Goal: Information Seeking & Learning: Learn about a topic

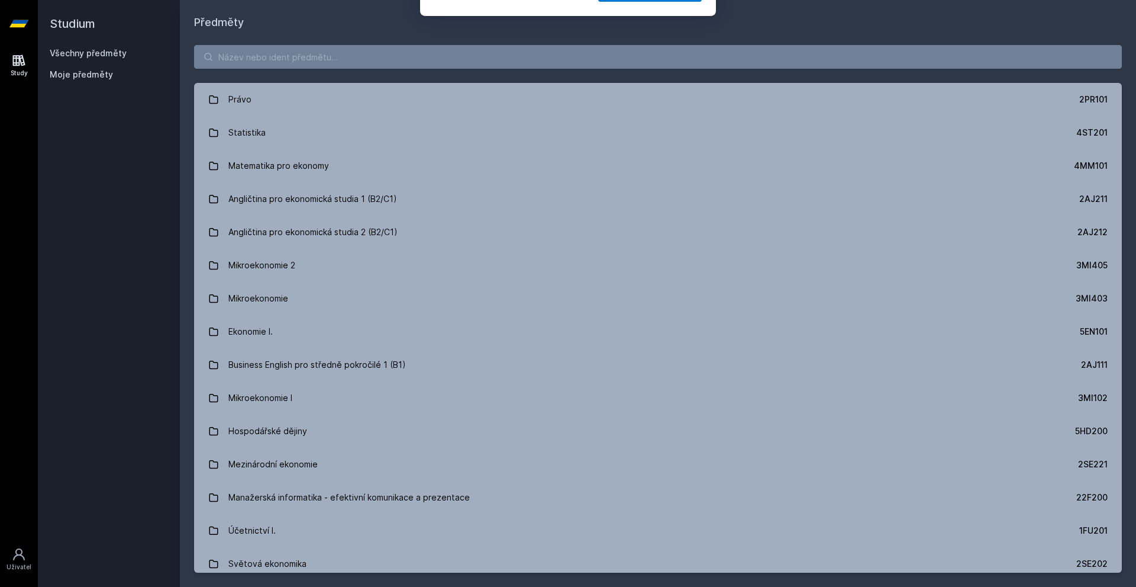
click at [311, 51] on div "[PERSON_NAME] dostávat tipy ohledně studia, nových testů, hodnocení učitelů a p…" at bounding box center [568, 52] width 1136 height 105
click at [293, 59] on div "[PERSON_NAME] dostávat tipy ohledně studia, nových testů, hodnocení učitelů a p…" at bounding box center [568, 52] width 1136 height 105
click at [237, 64] on div "[PERSON_NAME] dostávat tipy ohledně studia, nových testů, hodnocení učitelů a p…" at bounding box center [568, 52] width 1136 height 105
click at [568, 73] on button "Ne" at bounding box center [570, 77] width 43 height 30
drag, startPoint x: 514, startPoint y: 46, endPoint x: 485, endPoint y: 63, distance: 34.2
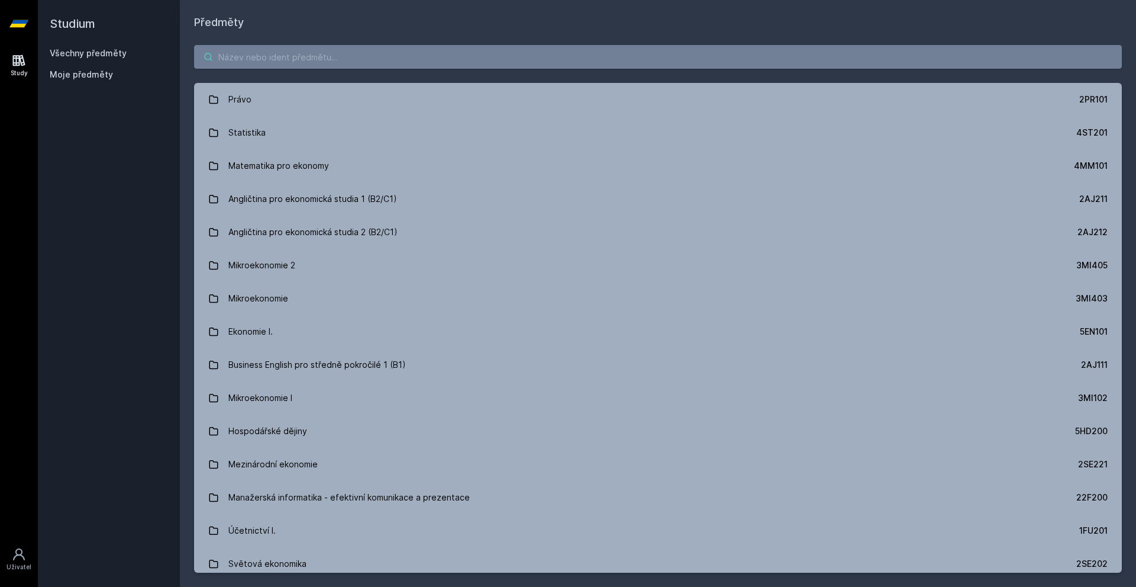
click at [513, 46] on input "search" at bounding box center [658, 57] width 928 height 24
click at [485, 57] on input "search" at bounding box center [658, 57] width 928 height 24
click at [486, 51] on input "search" at bounding box center [658, 57] width 928 height 24
click at [479, 57] on input "search" at bounding box center [658, 57] width 928 height 24
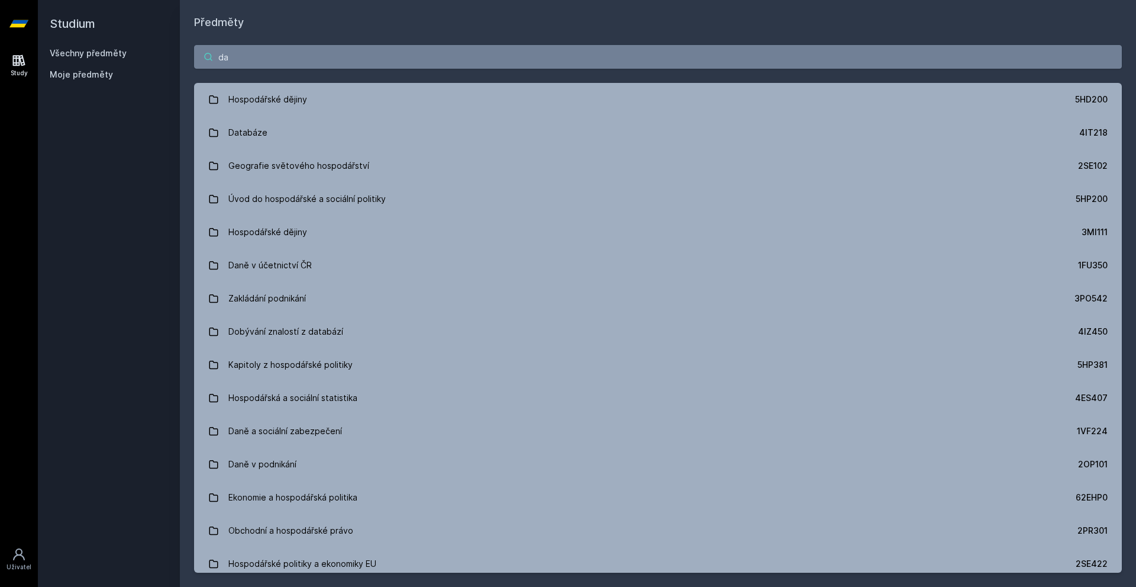
type input "d"
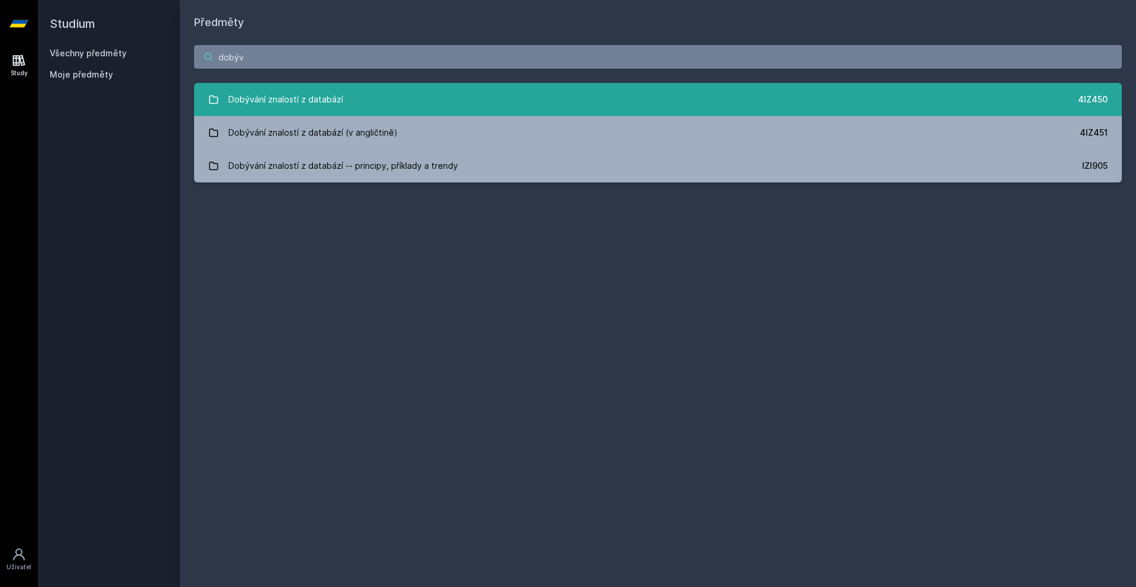
type input "dobýv"
click at [333, 92] on div "Dobývání znalostí z databází" at bounding box center [285, 100] width 115 height 24
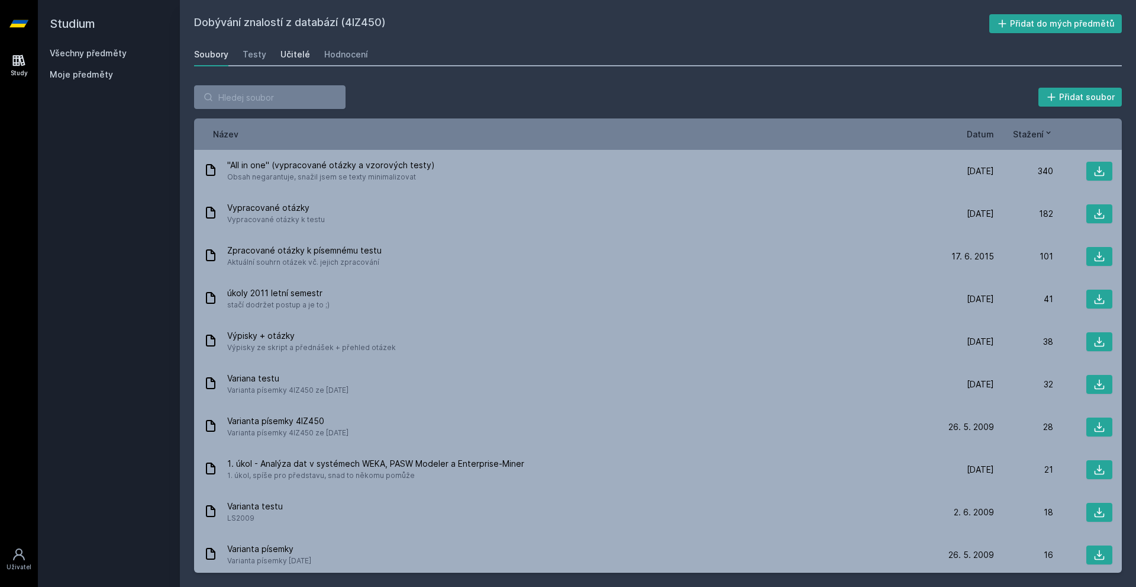
click at [283, 54] on div "Učitelé" at bounding box center [296, 55] width 30 height 12
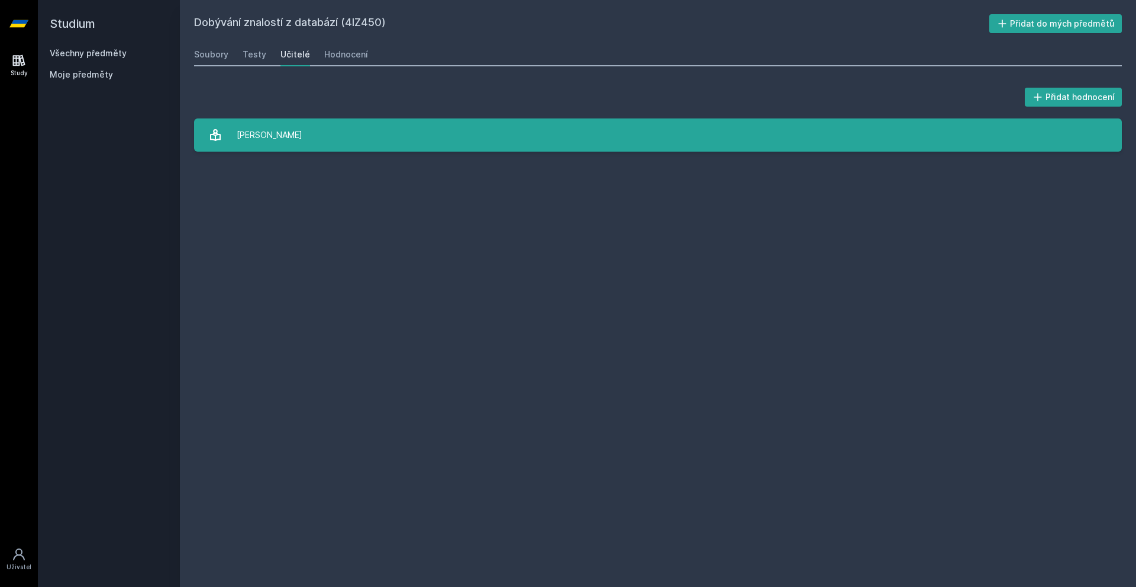
click at [337, 123] on link "[PERSON_NAME]" at bounding box center [658, 134] width 928 height 33
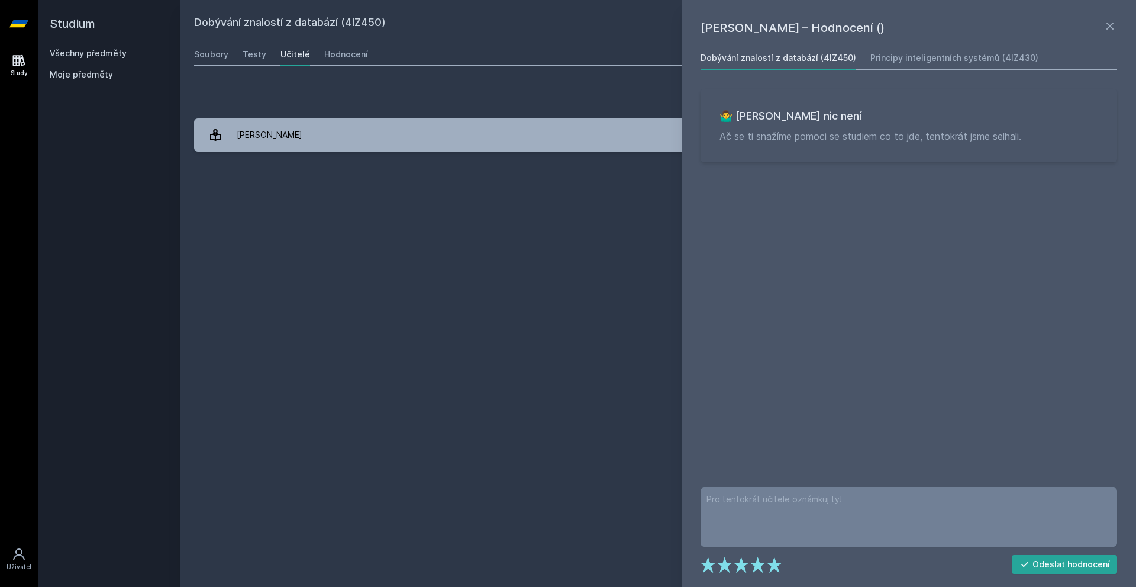
drag, startPoint x: 559, startPoint y: 352, endPoint x: 447, endPoint y: 237, distance: 159.9
click at [541, 332] on div "Dobývání znalostí z databází (4IZ450) Přidat do mých předmětů [GEOGRAPHIC_DATA]…" at bounding box center [658, 293] width 928 height 558
click at [932, 53] on div "Principy inteligentních systémů (4IZ430)" at bounding box center [955, 58] width 168 height 12
drag, startPoint x: 394, startPoint y: 350, endPoint x: 257, endPoint y: 115, distance: 271.8
click at [397, 335] on div "Principy inteligentních systémů (4IZ430) Přidat do mých předmětů [GEOGRAPHIC_DA…" at bounding box center [658, 293] width 928 height 558
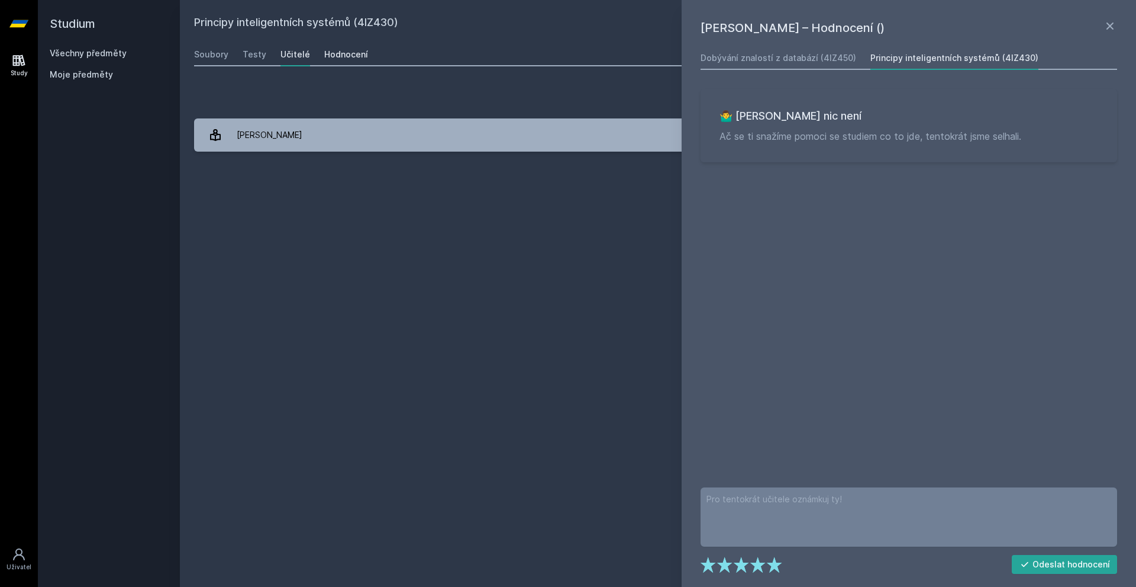
click at [339, 49] on div "Hodnocení" at bounding box center [346, 55] width 44 height 12
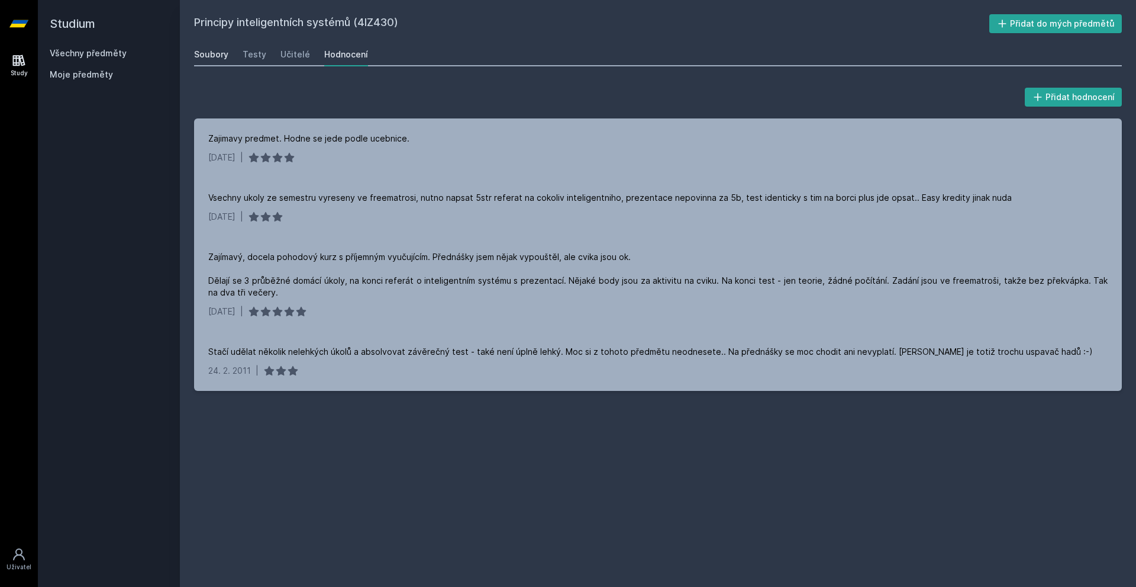
click at [223, 60] on div "Soubory" at bounding box center [211, 55] width 34 height 12
